Goal: Task Accomplishment & Management: Complete application form

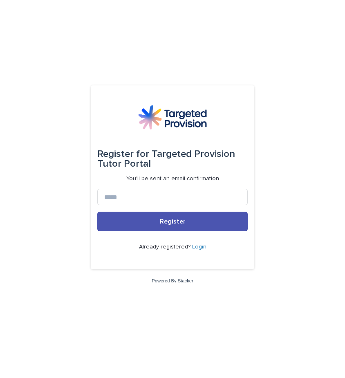
click at [198, 245] on link "Login" at bounding box center [199, 247] width 14 height 6
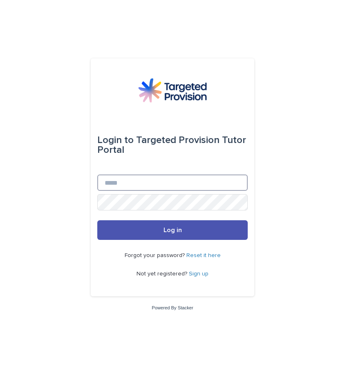
type input "**********"
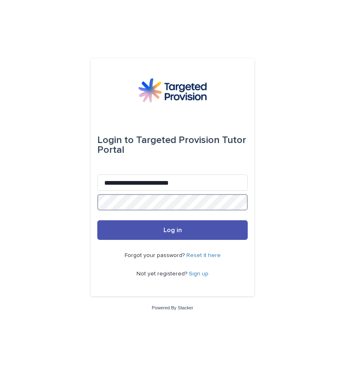
click at [172, 230] on button "Log in" at bounding box center [172, 230] width 150 height 20
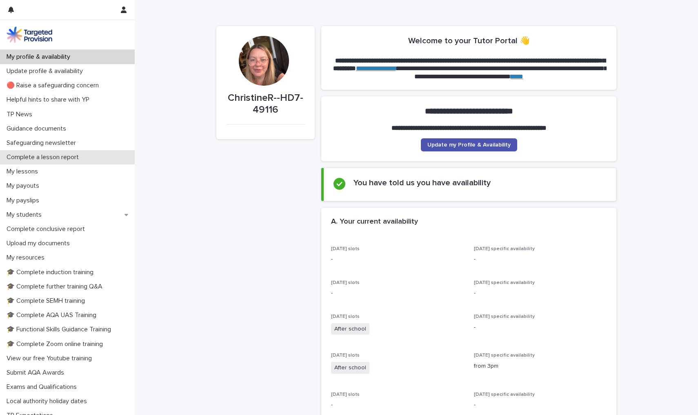
click at [49, 155] on p "Complete a lesson report" at bounding box center [44, 158] width 82 height 8
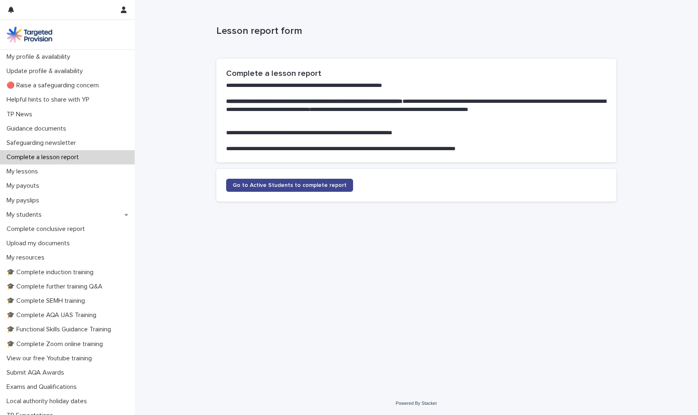
click at [323, 180] on link "Go to Active Students to complete report" at bounding box center [289, 185] width 127 height 13
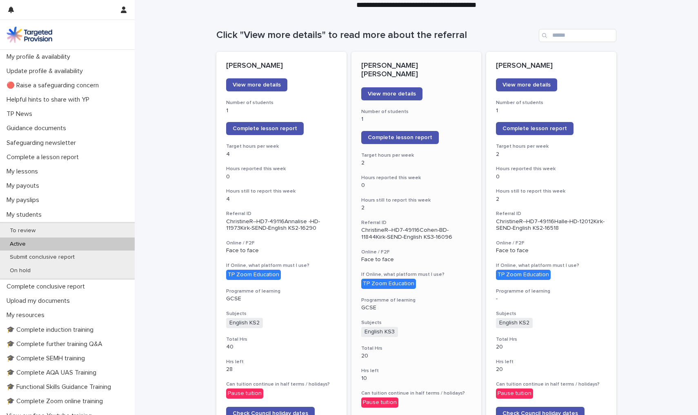
scroll to position [81, 0]
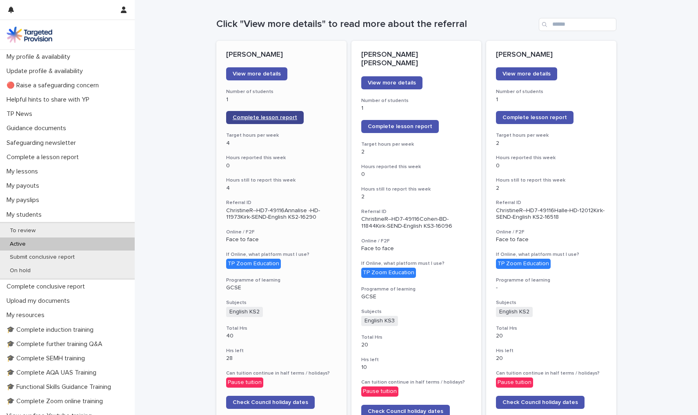
click at [275, 115] on span "Complete lesson report" at bounding box center [265, 118] width 65 height 6
